Goal: Task Accomplishment & Management: Complete application form

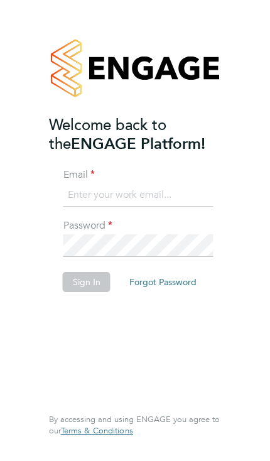
type input "Marckeig@gmail.com"
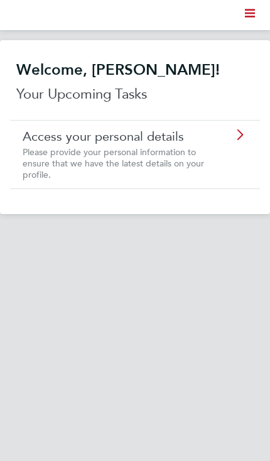
click at [252, 16] on polygon "Main navigation" at bounding box center [250, 17] width 10 height 2
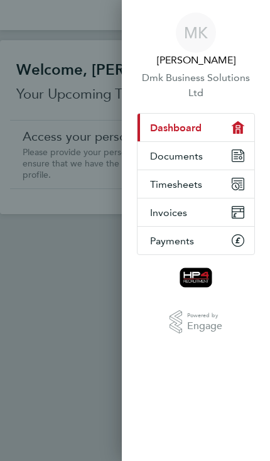
click at [190, 182] on span "Timesheets" at bounding box center [176, 184] width 52 height 12
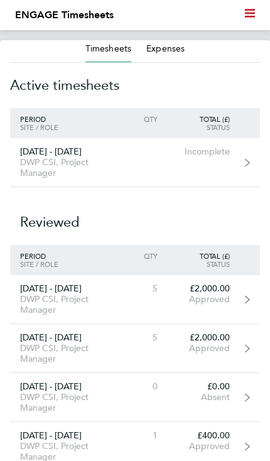
click at [114, 161] on div "DWP CSI, Project Manager" at bounding box center [65, 167] width 110 height 21
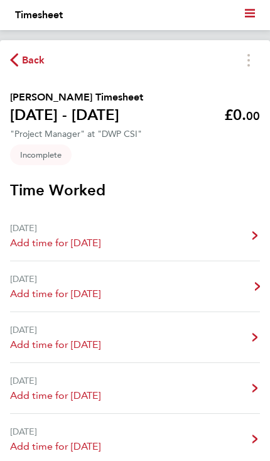
click at [183, 291] on link "[DATE] Add time for [DATE] Add time for [DATE]" at bounding box center [135, 286] width 250 height 51
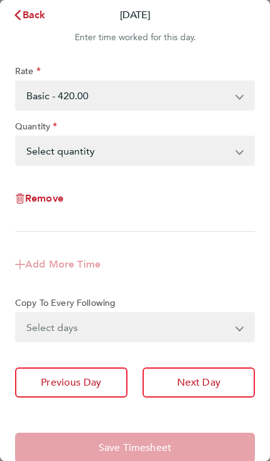
click at [238, 152] on select "Select quantity 0.5 1" at bounding box center [127, 151] width 222 height 28
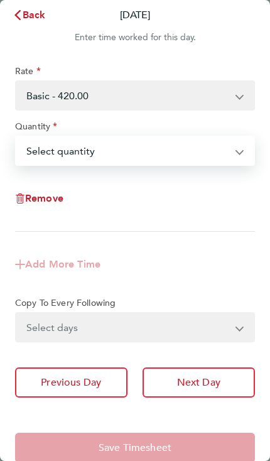
select select "1"
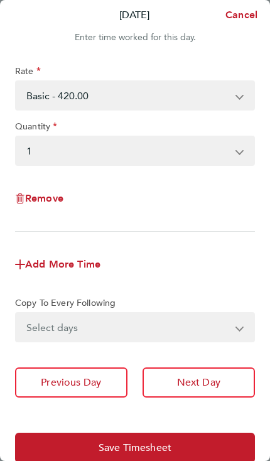
click at [205, 395] on button "Next Day" at bounding box center [198, 382] width 113 height 30
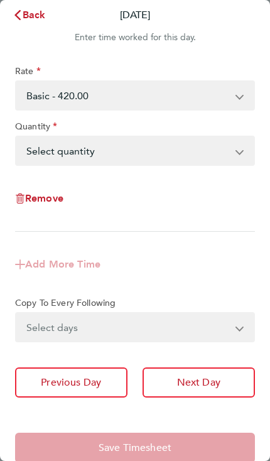
click at [235, 158] on select "Select quantity 0.5 1" at bounding box center [127, 151] width 222 height 28
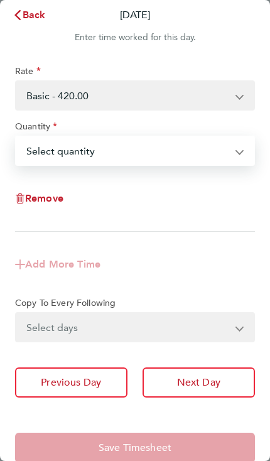
select select "1"
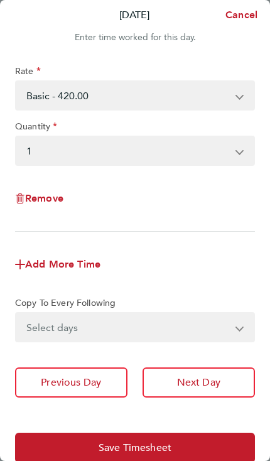
click at [205, 388] on span "Next Day" at bounding box center [198, 382] width 43 height 13
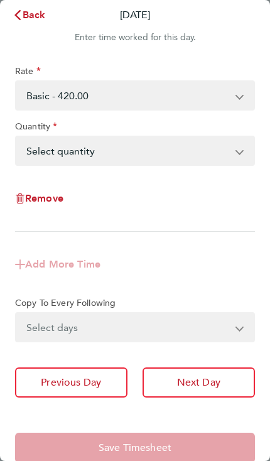
click at [238, 150] on select "Select quantity 0.5 1" at bounding box center [127, 151] width 222 height 28
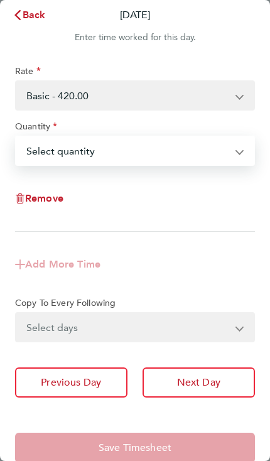
select select "1"
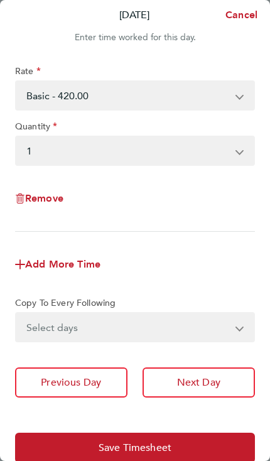
click at [197, 392] on button "Next Day" at bounding box center [198, 382] width 113 height 30
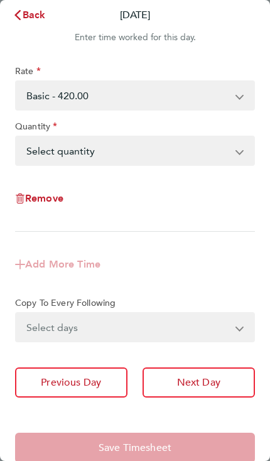
click at [237, 154] on select "Select quantity 0.5 1" at bounding box center [127, 151] width 222 height 28
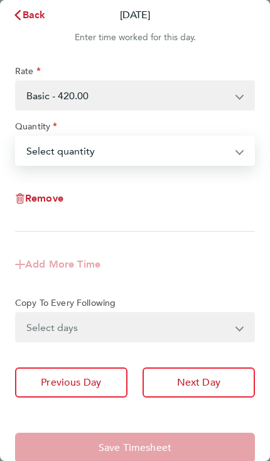
select select "1"
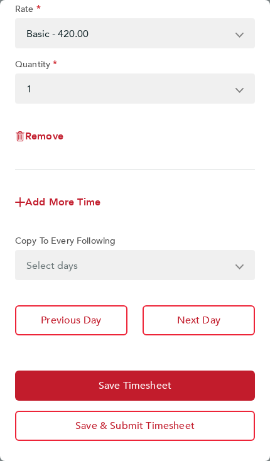
scroll to position [63, 0]
click at [134, 431] on span "Save & Submit Timesheet" at bounding box center [134, 425] width 119 height 13
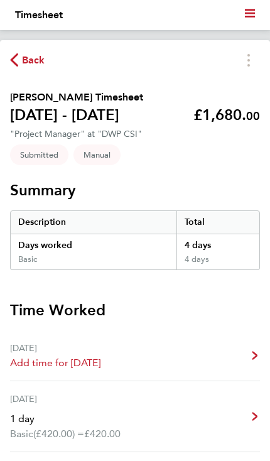
click at [31, 65] on span "Back" at bounding box center [33, 60] width 23 height 15
